Goal: Task Accomplishment & Management: Manage account settings

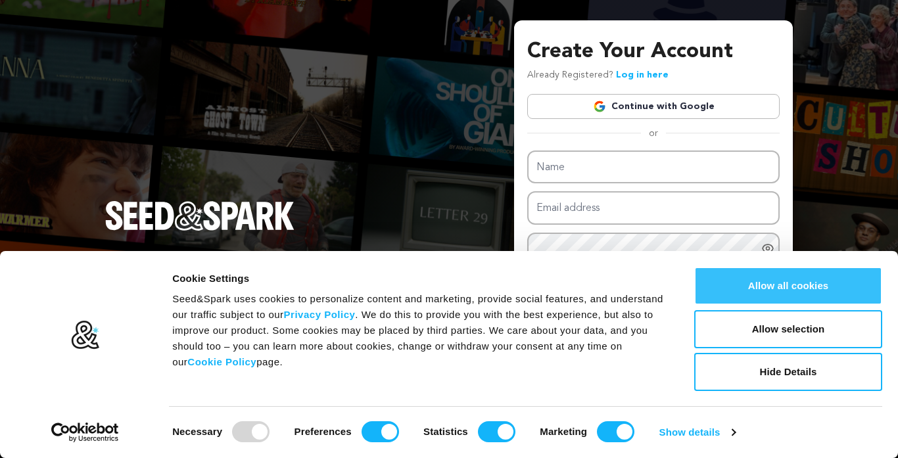
click at [780, 282] on button "Allow all cookies" at bounding box center [788, 286] width 188 height 38
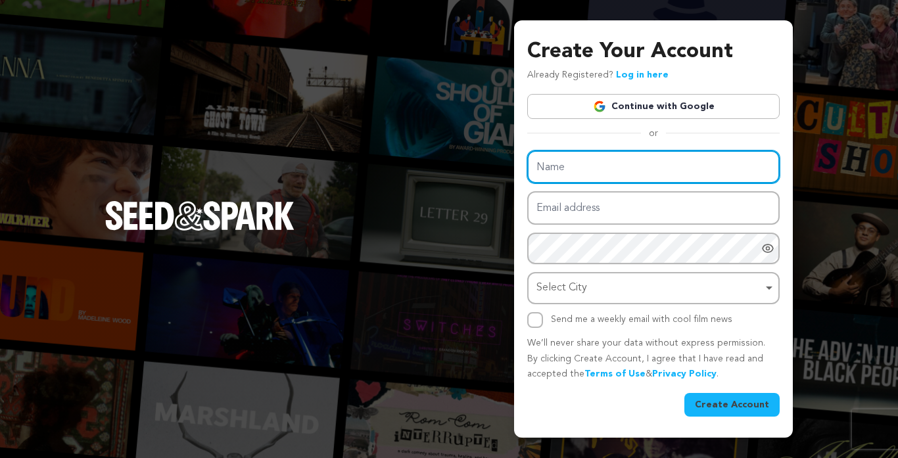
click at [676, 161] on input "Name" at bounding box center [653, 167] width 252 height 34
type input "JameJutt"
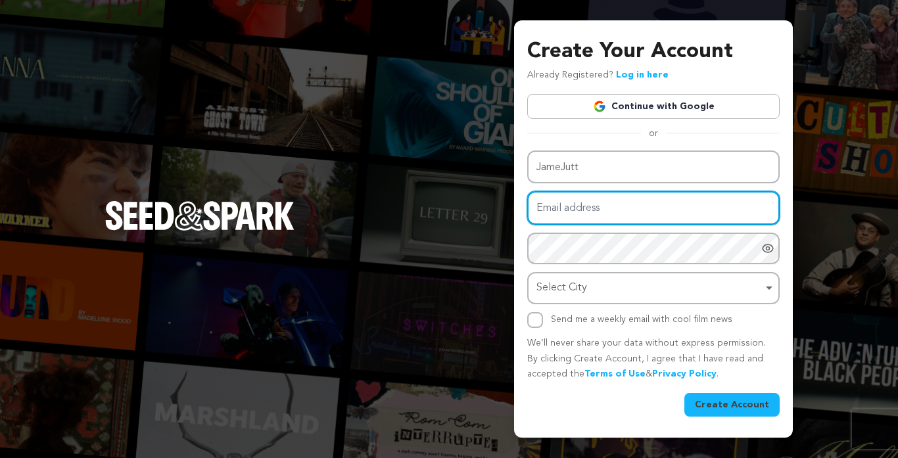
click at [677, 212] on input "Email address" at bounding box center [653, 208] width 252 height 34
type input "[EMAIL_ADDRESS][DOMAIN_NAME]"
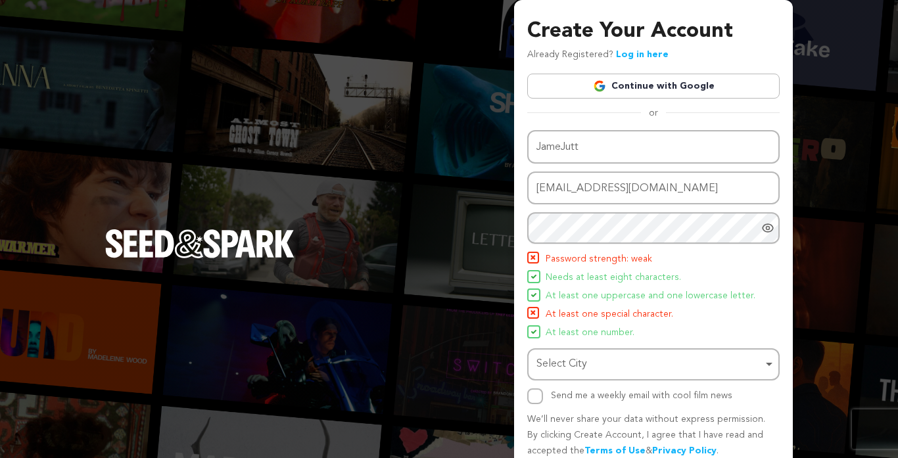
click at [766, 228] on icon "Show password as plain text. Warning: this will display your password on the sc…" at bounding box center [767, 228] width 3 height 3
click at [638, 355] on div "Select City Remove item" at bounding box center [649, 364] width 226 height 19
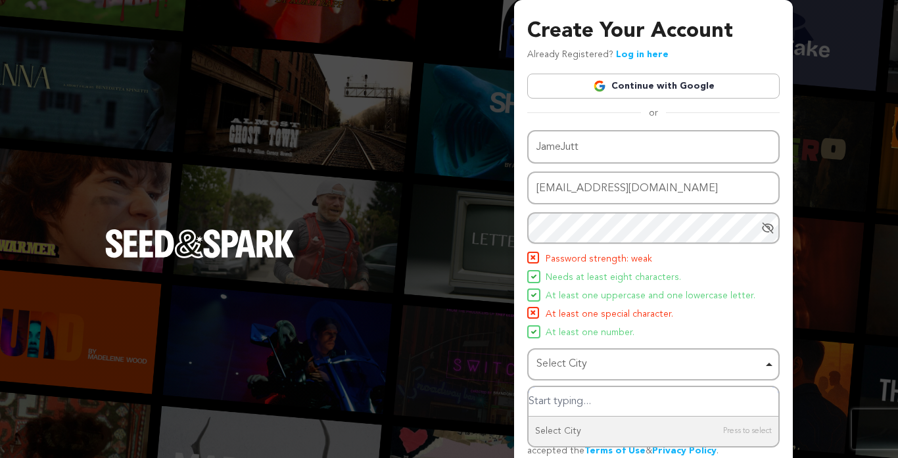
click at [571, 403] on input "Select City" at bounding box center [653, 402] width 250 height 30
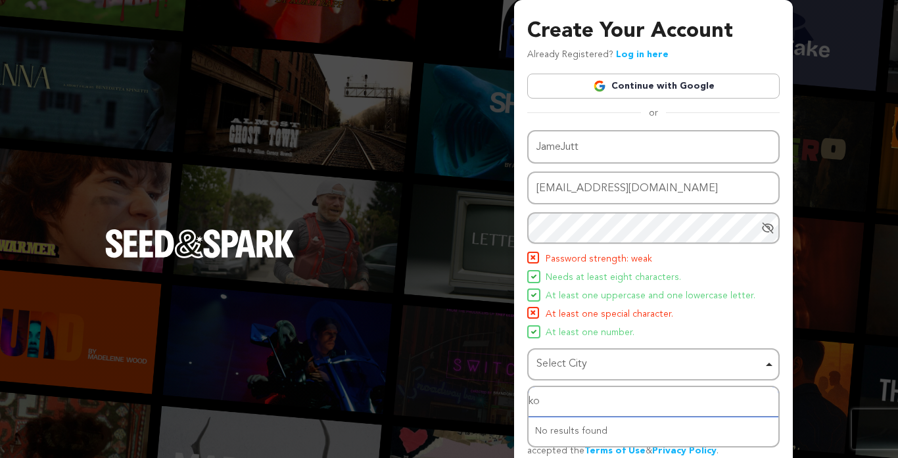
type input "k"
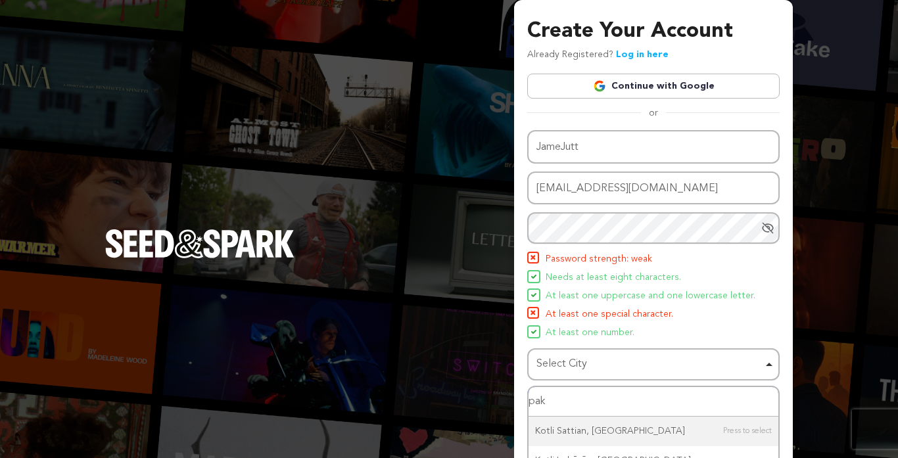
type input "paki"
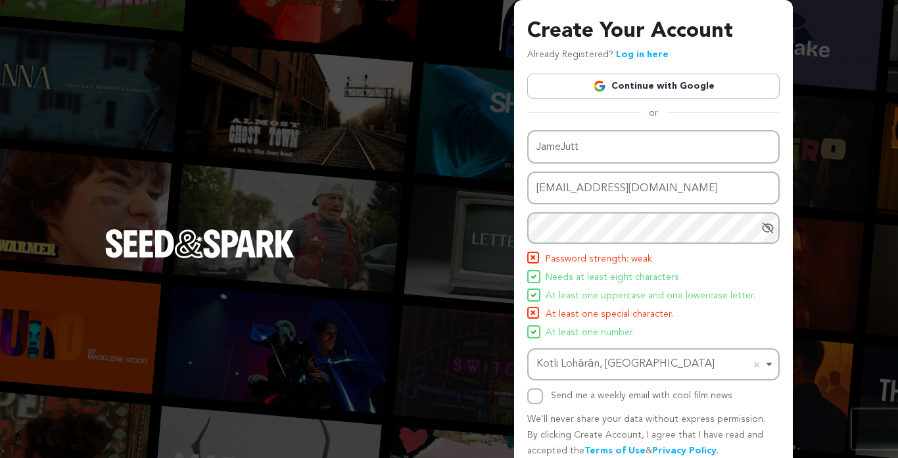
type input "arrowdown"
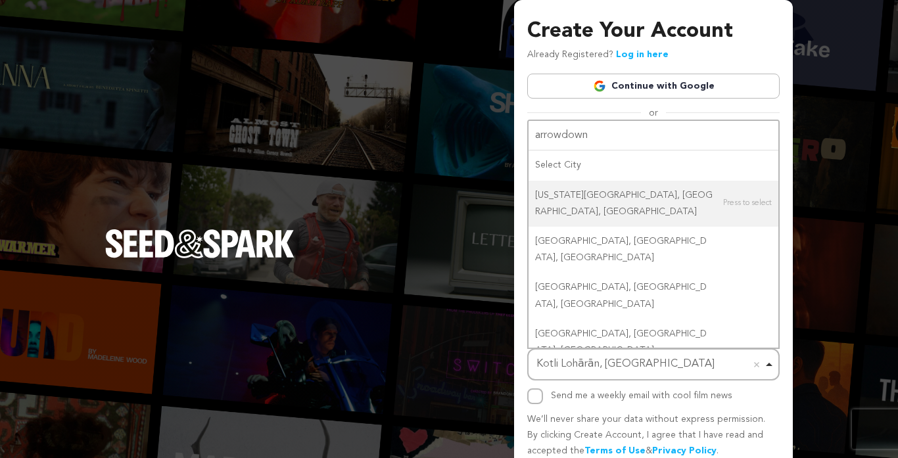
click at [865, 200] on div "Create Your Account Already Registered? Log in here Continue with Google or eyJ…" at bounding box center [449, 257] width 898 height 515
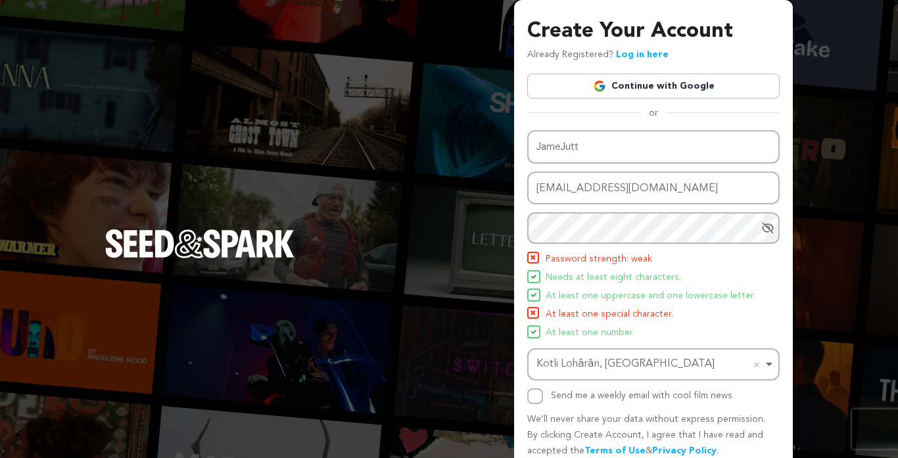
click at [842, 212] on div "Create Your Account Already Registered? Log in here Continue with Google or eyJ…" at bounding box center [449, 257] width 898 height 515
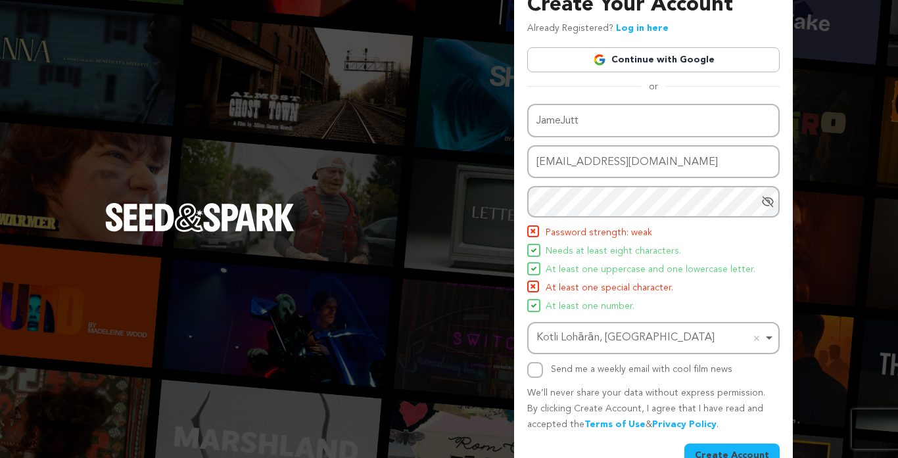
scroll to position [50, 0]
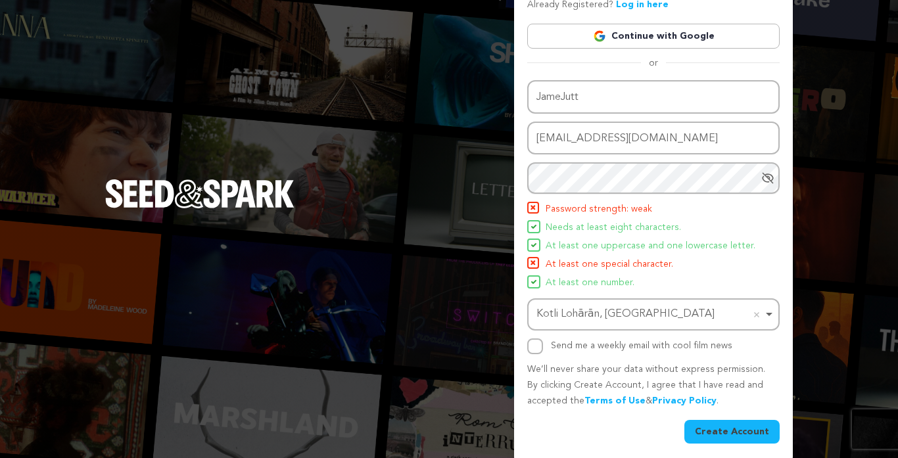
click at [618, 37] on link "Continue with Google" at bounding box center [653, 36] width 252 height 25
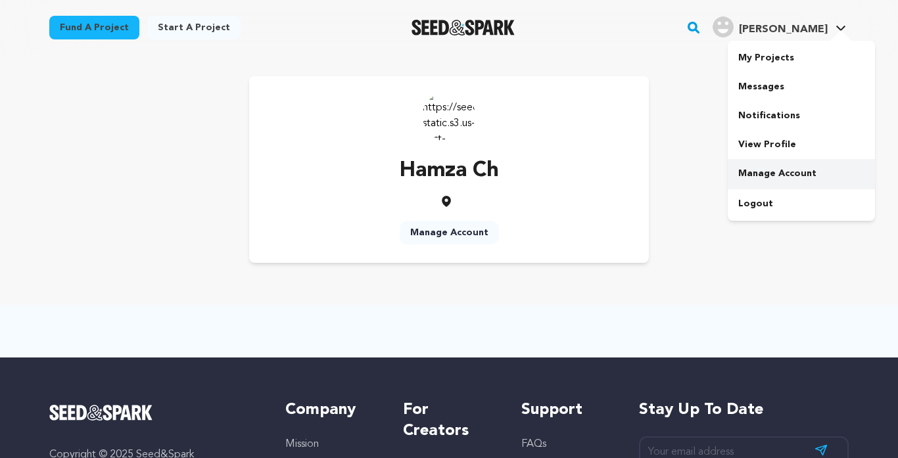
click at [752, 179] on link "Manage Account" at bounding box center [800, 173] width 147 height 29
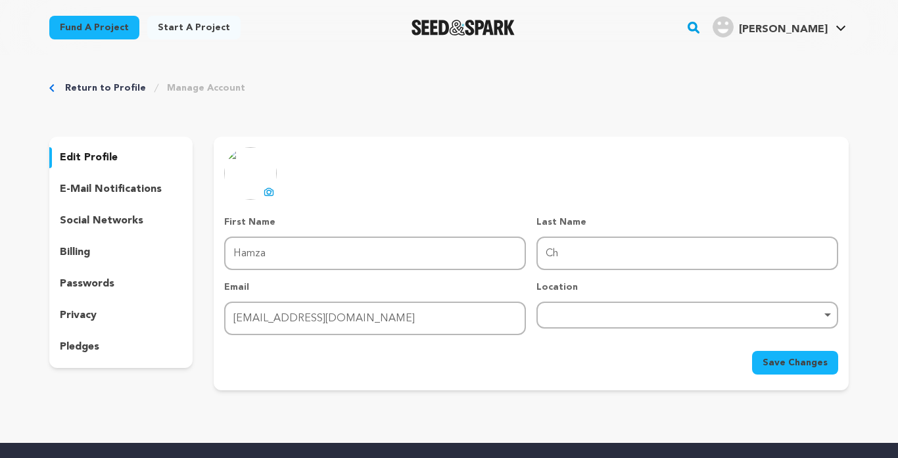
click at [118, 222] on p "social networks" at bounding box center [101, 221] width 83 height 16
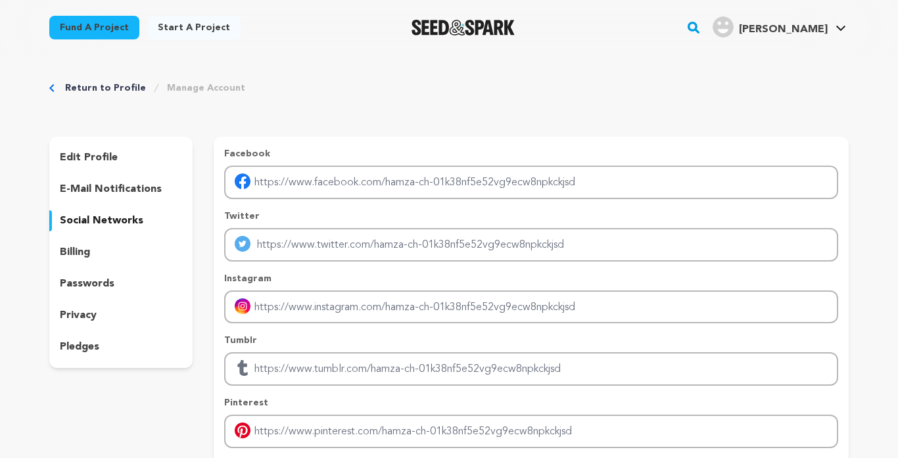
click at [889, 186] on div "Return to Profile Manage Account edit profile e-mail notifications social netwo…" at bounding box center [449, 326] width 898 height 542
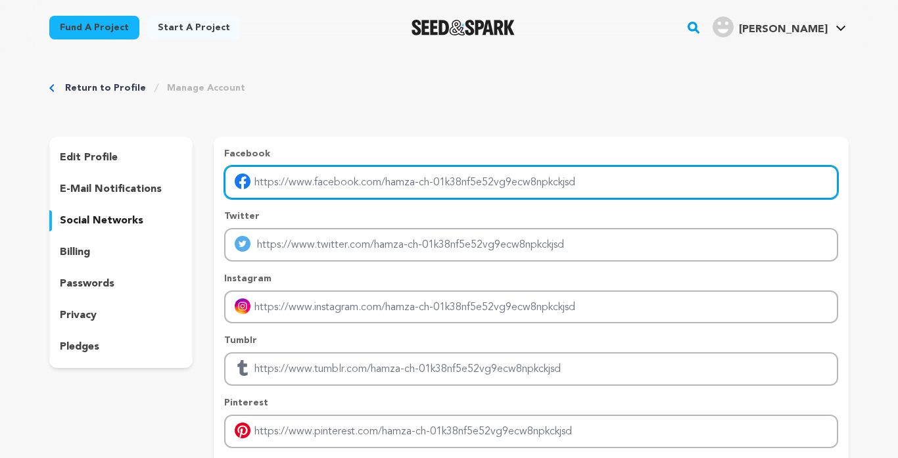
click at [341, 173] on input "Enter facebook profile link" at bounding box center [531, 183] width 614 height 34
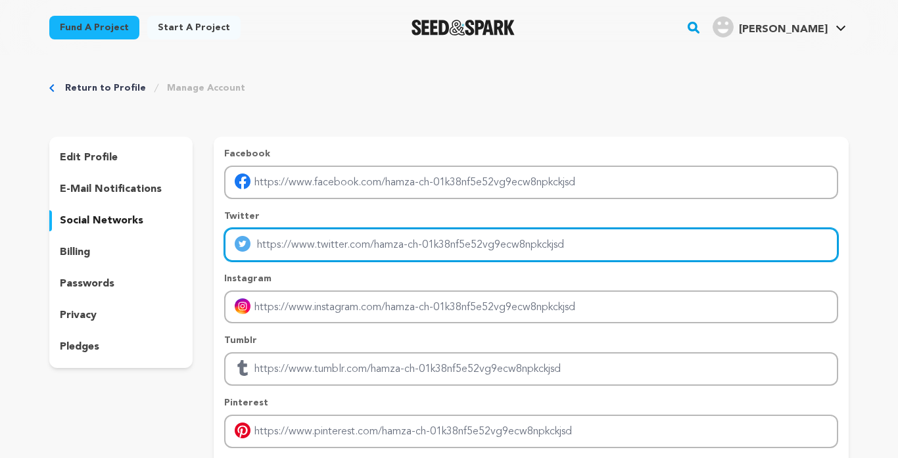
click at [344, 228] on input "Enter twitter profile link" at bounding box center [531, 245] width 614 height 34
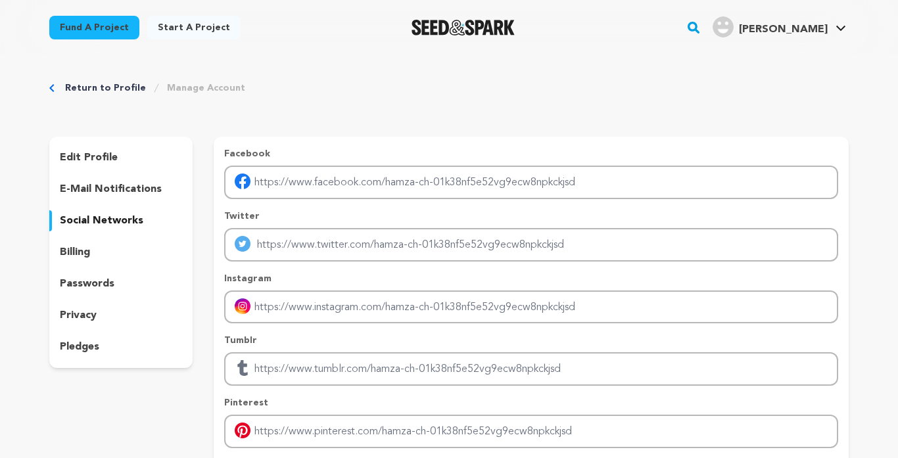
click at [341, 285] on div "Instagram" at bounding box center [531, 298] width 614 height 52
click at [880, 279] on div "Return to Profile Manage Account edit profile e-mail notifications social netwo…" at bounding box center [449, 326] width 898 height 542
click at [183, 89] on link "Manage Account" at bounding box center [206, 87] width 78 height 13
click at [83, 158] on p "edit profile" at bounding box center [89, 158] width 58 height 16
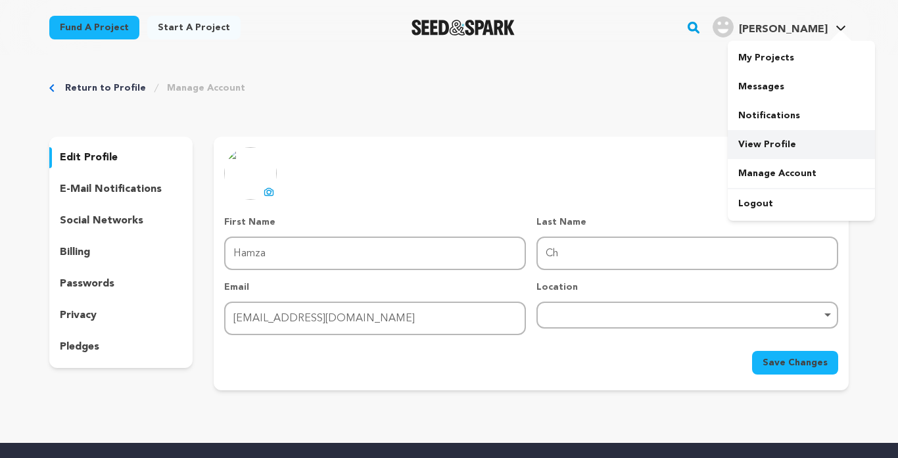
click at [759, 143] on link "View Profile" at bounding box center [800, 144] width 147 height 29
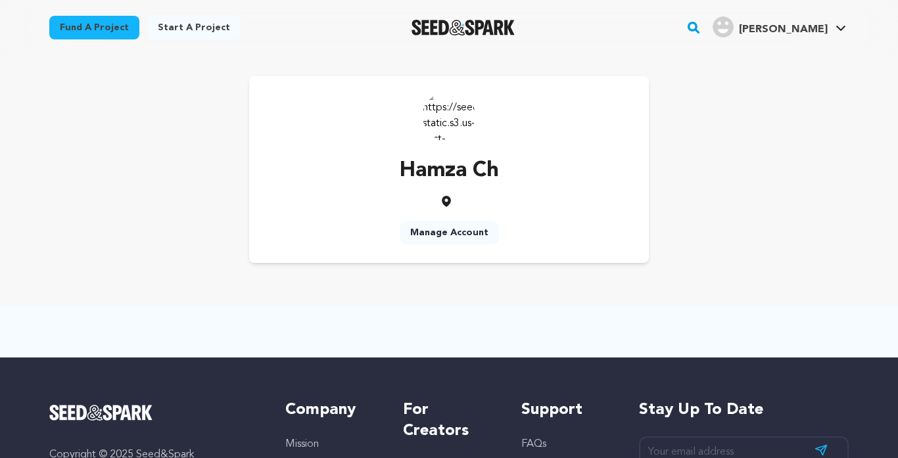
click at [747, 210] on div "Hamza Ch Manage Account" at bounding box center [448, 169] width 799 height 187
click at [421, 237] on link "Manage Account" at bounding box center [449, 233] width 99 height 24
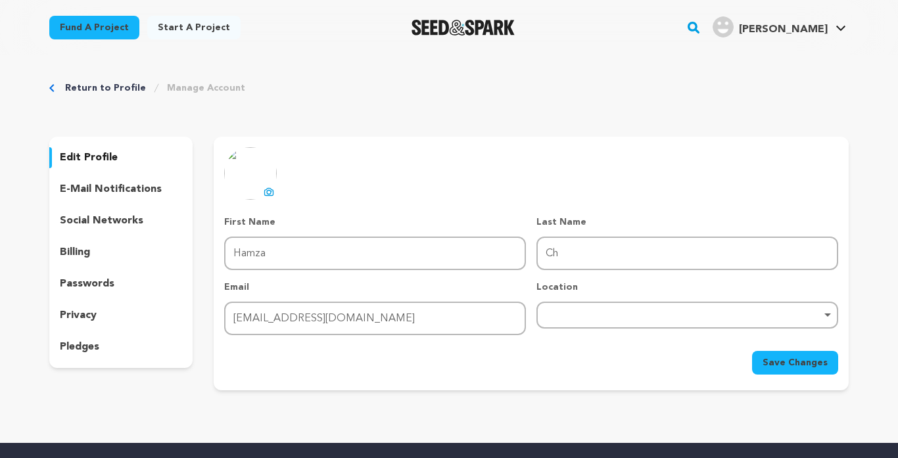
click at [82, 313] on p "privacy" at bounding box center [78, 316] width 37 height 16
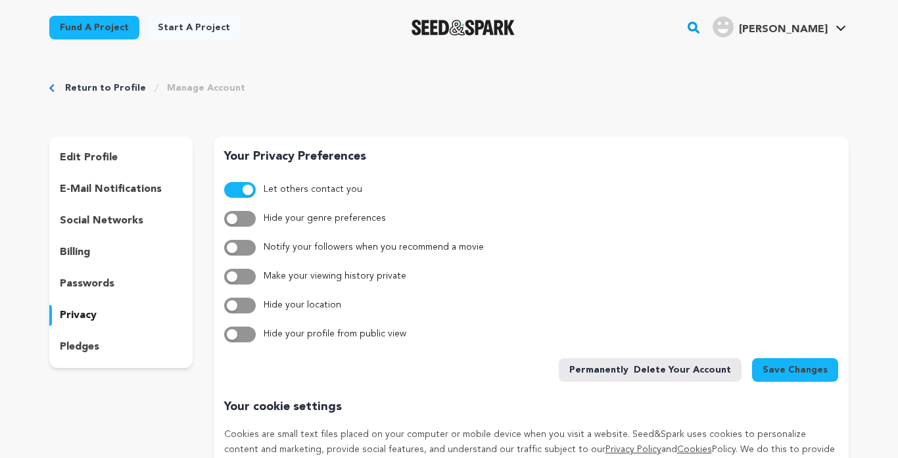
click at [82, 343] on p "pledges" at bounding box center [79, 347] width 39 height 16
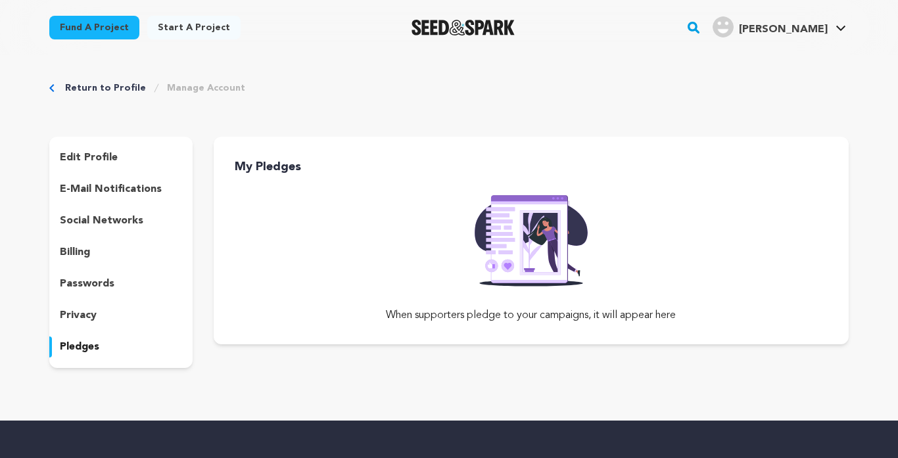
click at [79, 256] on p "billing" at bounding box center [75, 252] width 30 height 16
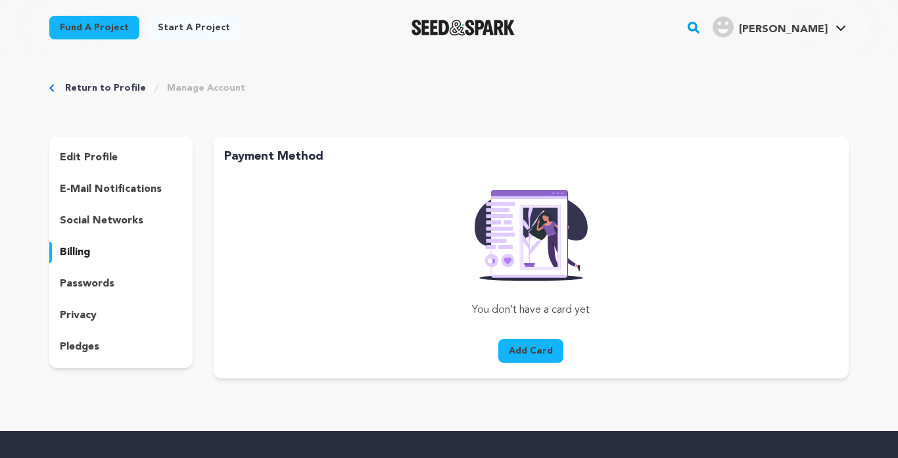
click at [93, 227] on p "social networks" at bounding box center [101, 221] width 83 height 16
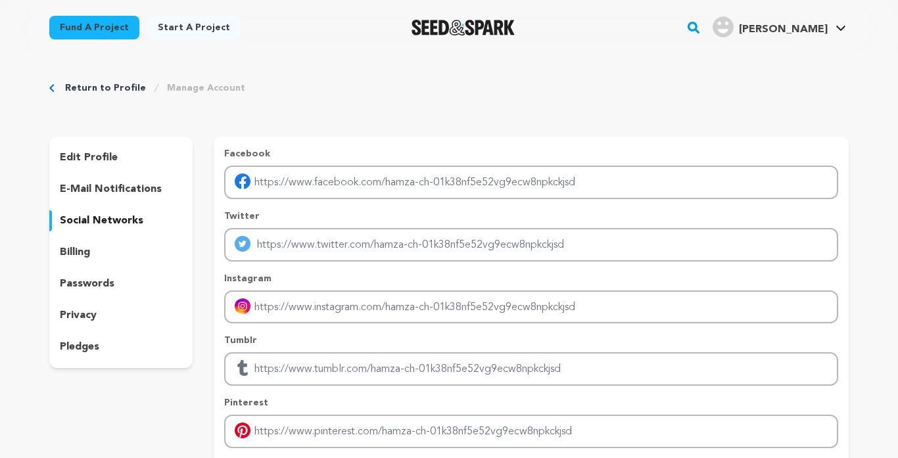
click at [95, 191] on p "e-mail notifications" at bounding box center [111, 189] width 102 height 16
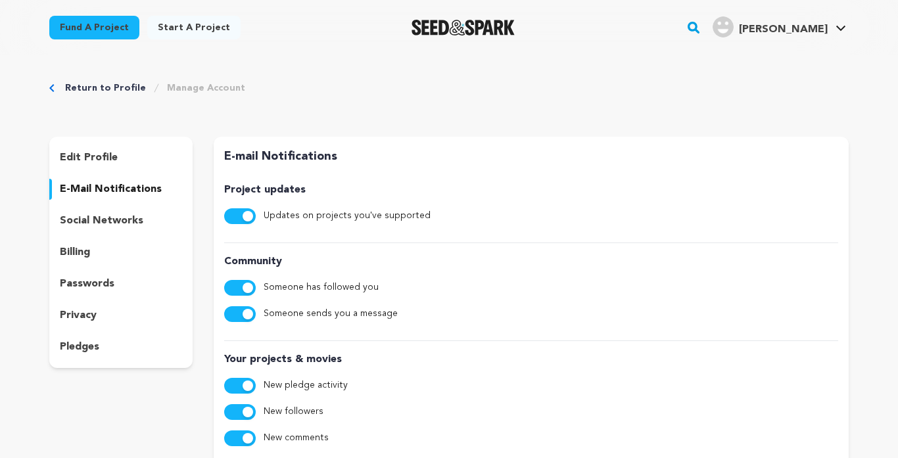
click at [68, 158] on p "edit profile" at bounding box center [89, 158] width 58 height 16
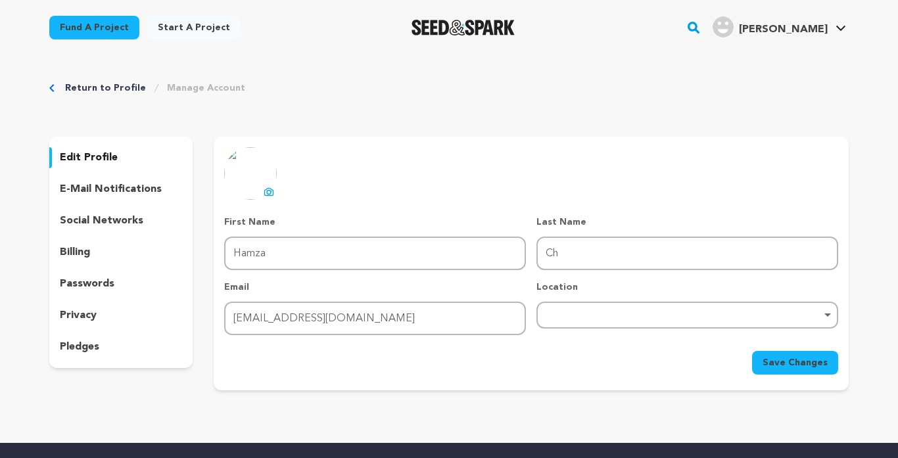
click at [78, 228] on p "social networks" at bounding box center [101, 221] width 83 height 16
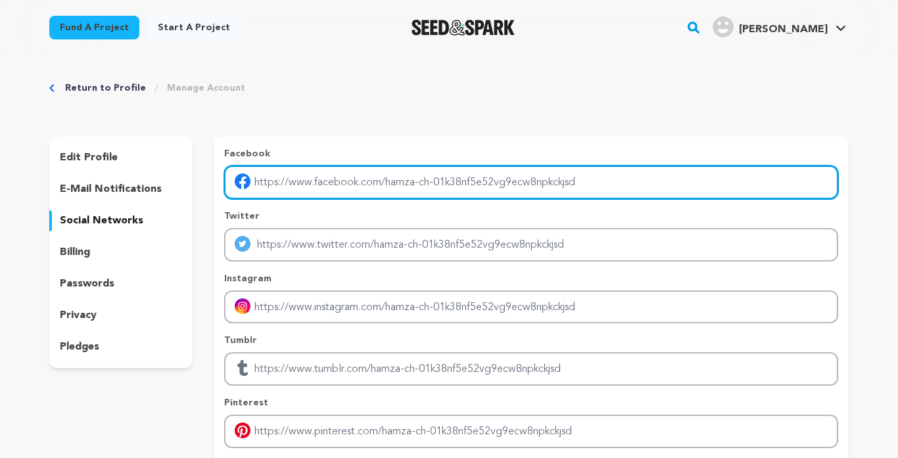
click at [270, 175] on input "Enter facebook profile link" at bounding box center [531, 183] width 614 height 34
paste input "[URL][DOMAIN_NAME]"
type input "[URL][DOMAIN_NAME]"
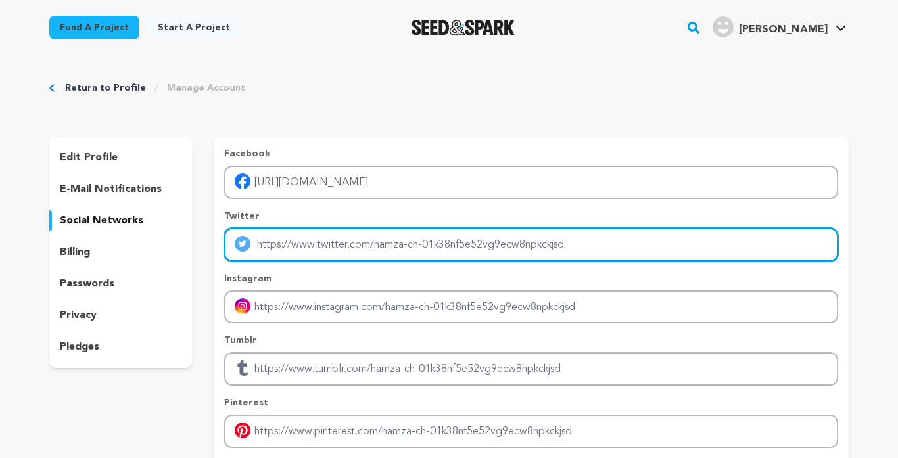
click at [292, 239] on input "Enter twitter profile link" at bounding box center [531, 245] width 614 height 34
paste input "[URL][DOMAIN_NAME]"
drag, startPoint x: 292, startPoint y: 239, endPoint x: 305, endPoint y: 239, distance: 12.5
click at [305, 239] on input "[URL][DOMAIN_NAME]" at bounding box center [531, 245] width 614 height 34
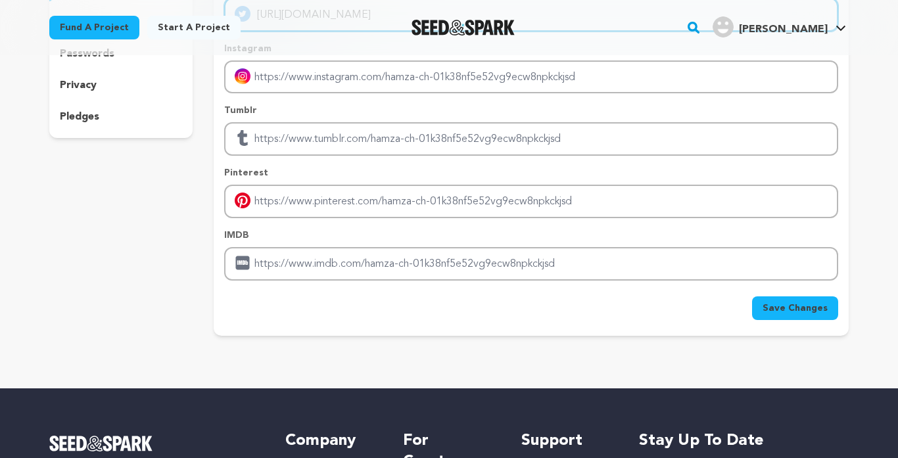
scroll to position [233, 0]
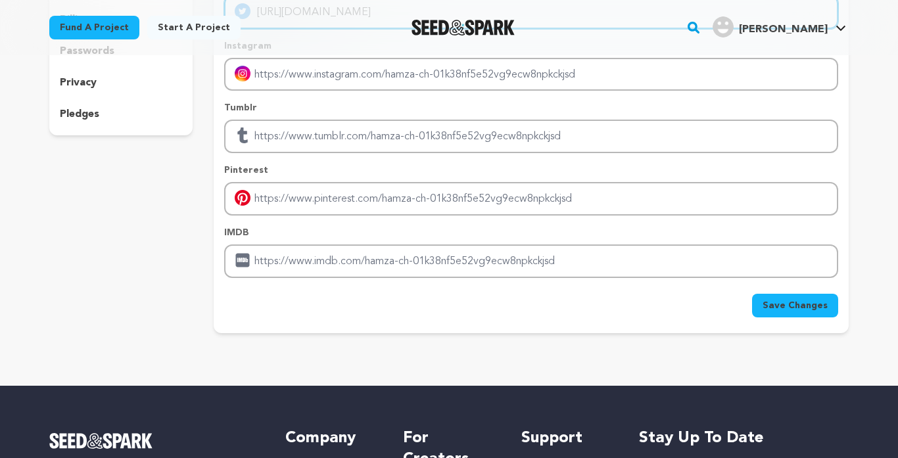
type input "[URL][DOMAIN_NAME]"
click at [813, 304] on span "Save Changes" at bounding box center [794, 305] width 65 height 13
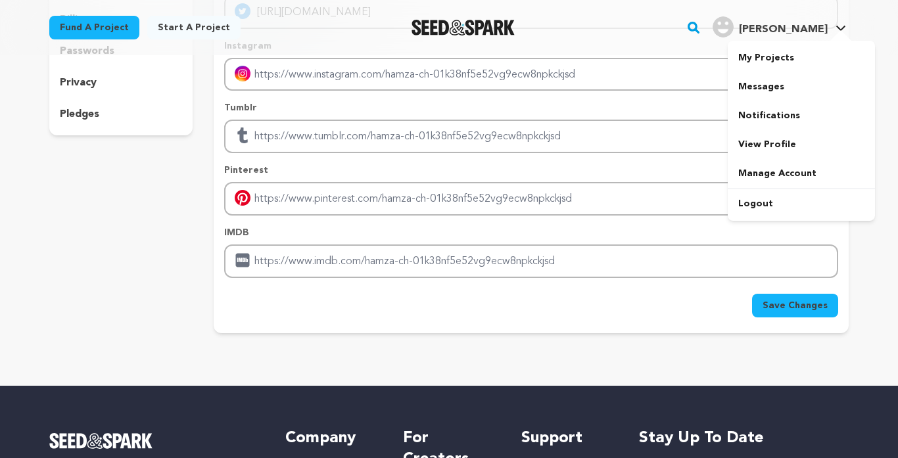
click at [806, 28] on span "[PERSON_NAME]" at bounding box center [783, 29] width 89 height 11
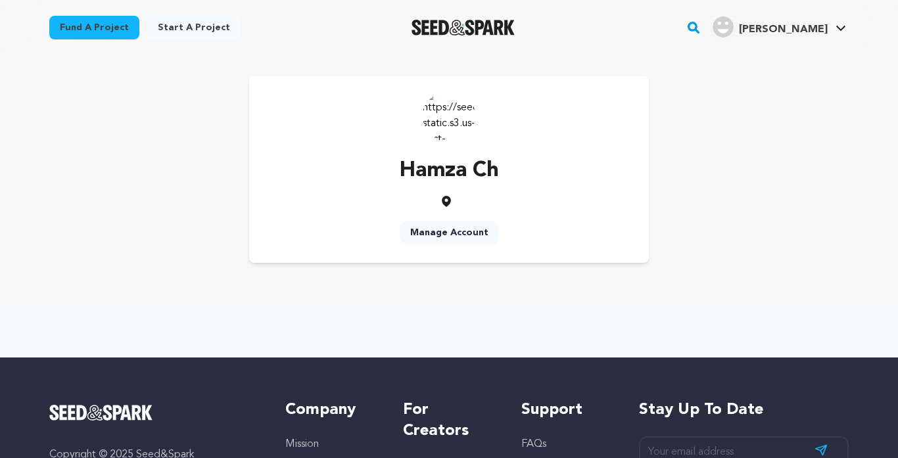
click at [444, 237] on link "Manage Account" at bounding box center [449, 233] width 99 height 24
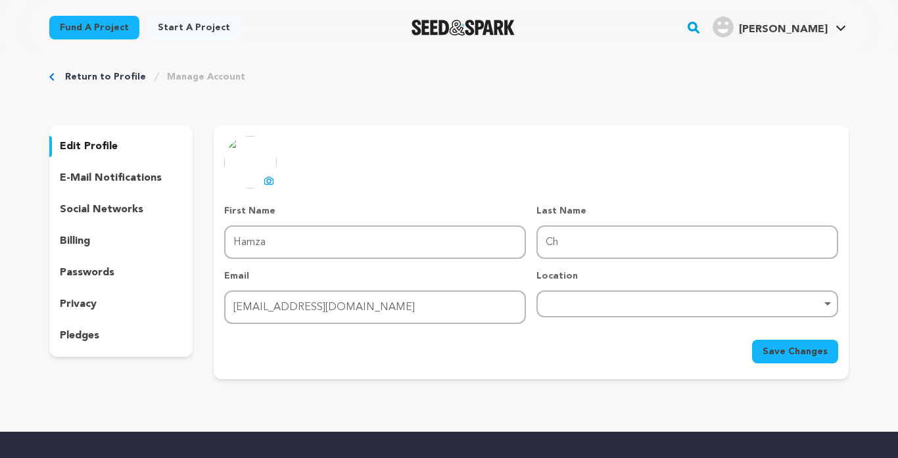
scroll to position [7, 0]
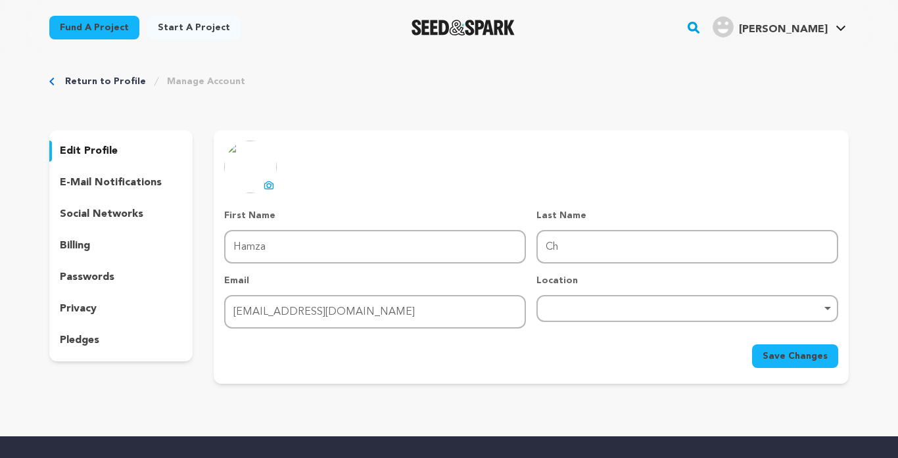
click at [85, 252] on p "billing" at bounding box center [75, 246] width 30 height 16
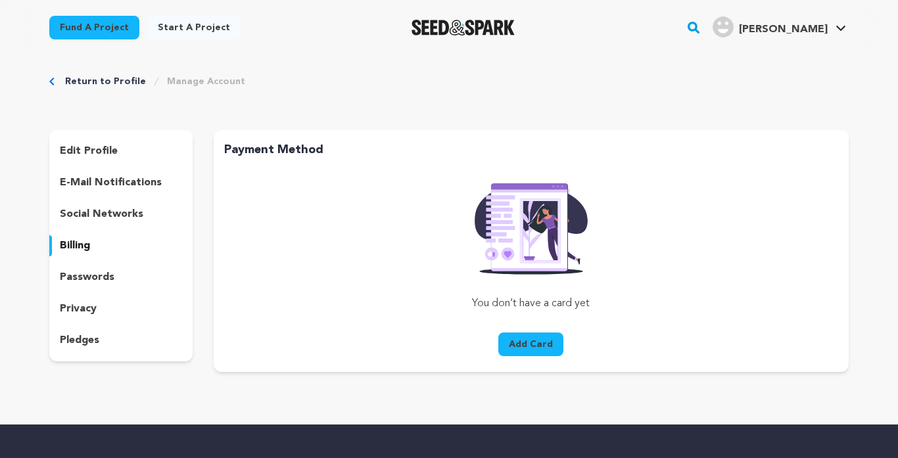
click at [85, 280] on p "passwords" at bounding box center [87, 277] width 55 height 16
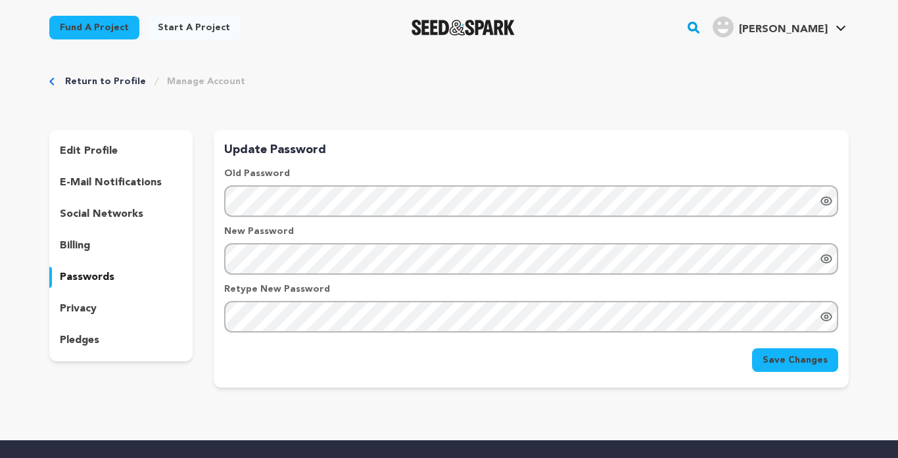
click at [80, 314] on p "privacy" at bounding box center [78, 309] width 37 height 16
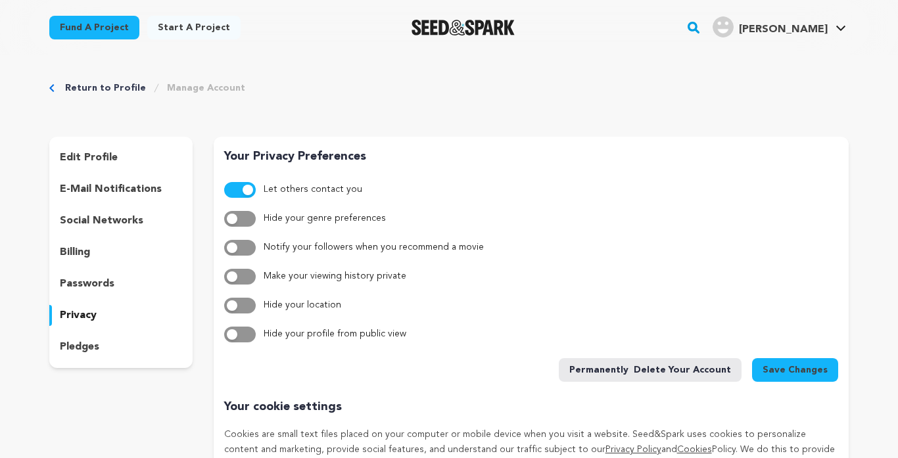
click at [87, 160] on p "edit profile" at bounding box center [89, 158] width 58 height 16
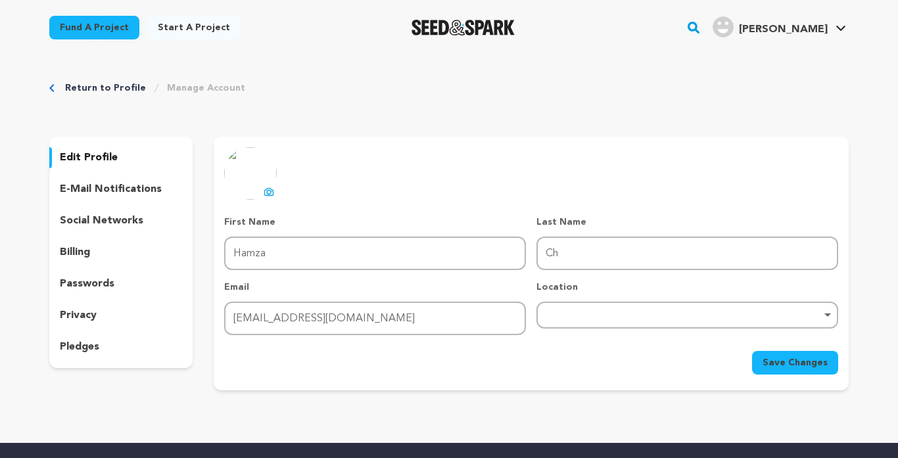
click at [99, 218] on p "social networks" at bounding box center [101, 221] width 83 height 16
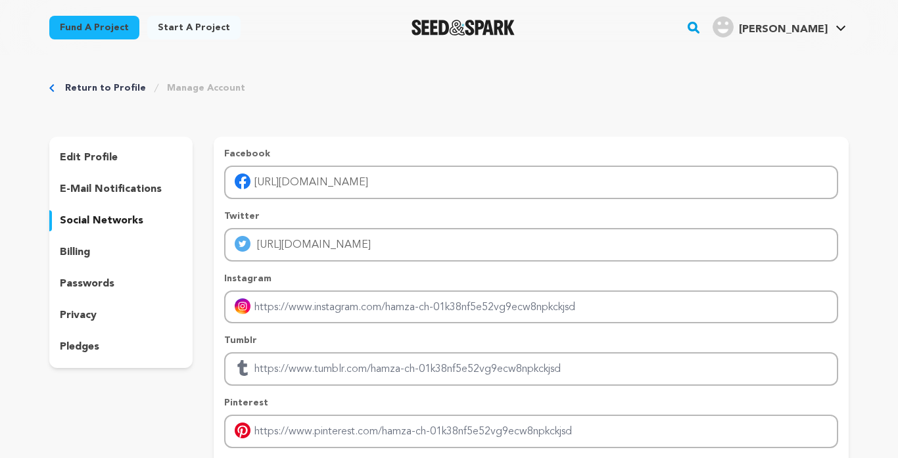
click at [686, 88] on div "Return to Profile Manage Account" at bounding box center [448, 87] width 799 height 13
click at [762, 62] on link "My Projects" at bounding box center [800, 57] width 147 height 29
